Goal: Check status: Check status

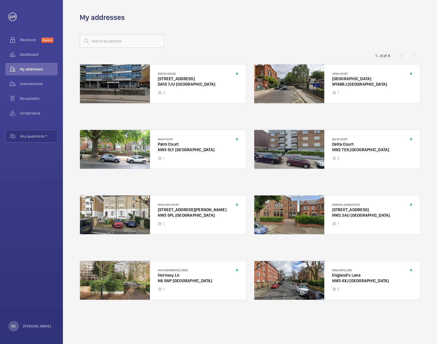
click at [414, 56] on div "1 – 8 of 8" at bounding box center [388, 56] width 63 height 6
click at [141, 143] on div at bounding box center [163, 149] width 166 height 39
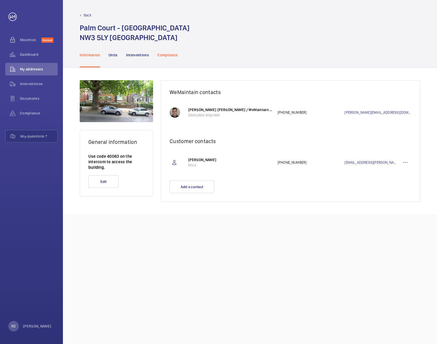
click at [168, 55] on p "Compliance" at bounding box center [167, 54] width 20 height 5
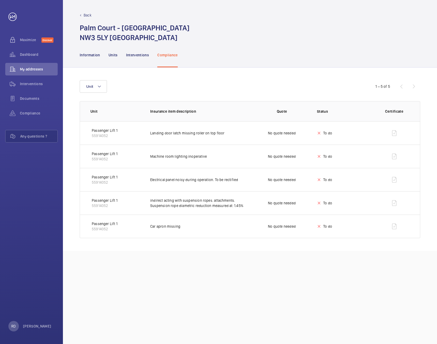
click at [394, 132] on td at bounding box center [396, 132] width 50 height 23
click at [137, 56] on p "Interventions" at bounding box center [137, 54] width 23 height 5
